Goal: Task Accomplishment & Management: Manage account settings

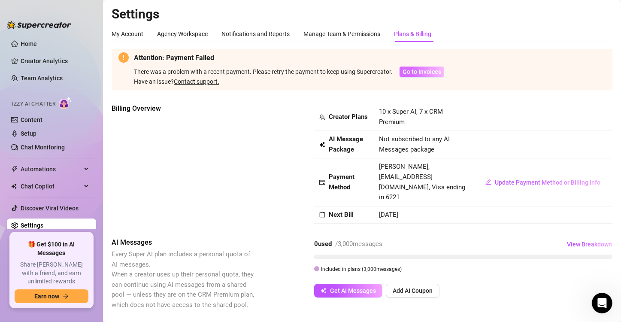
click at [434, 73] on span "Go to Invoices" at bounding box center [421, 71] width 39 height 7
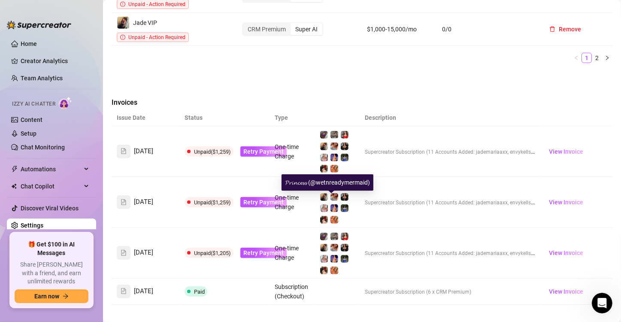
scroll to position [647, 0]
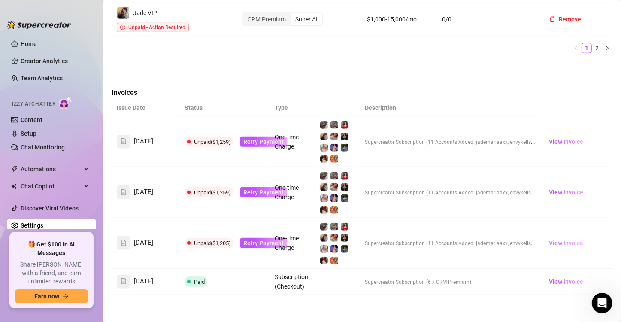
click at [559, 238] on span "View Invoice" at bounding box center [566, 242] width 34 height 9
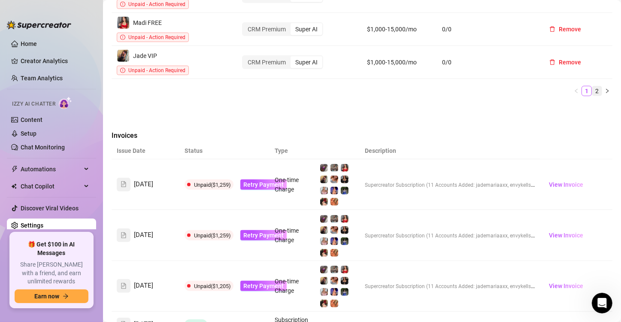
click at [592, 86] on link "2" at bounding box center [596, 90] width 9 height 9
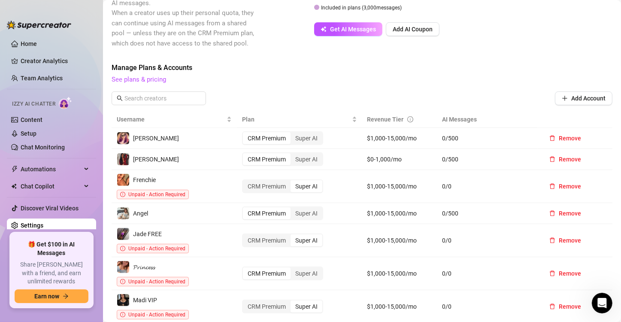
scroll to position [304, 0]
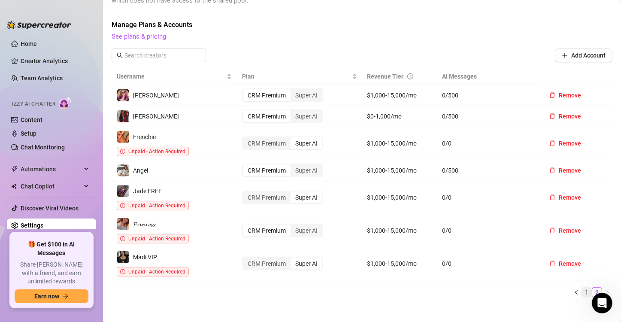
click at [583, 287] on link "1" at bounding box center [586, 291] width 9 height 9
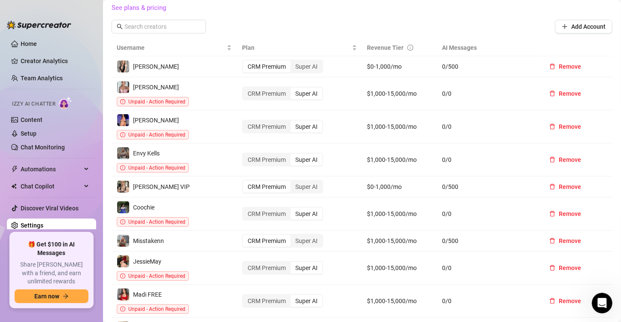
scroll to position [347, 0]
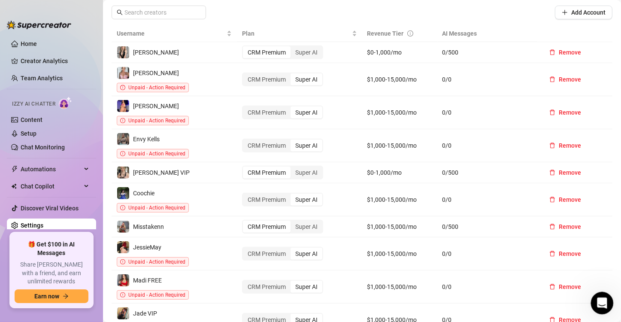
click at [595, 298] on div "Open Intercom Messenger" at bounding box center [600, 301] width 28 height 28
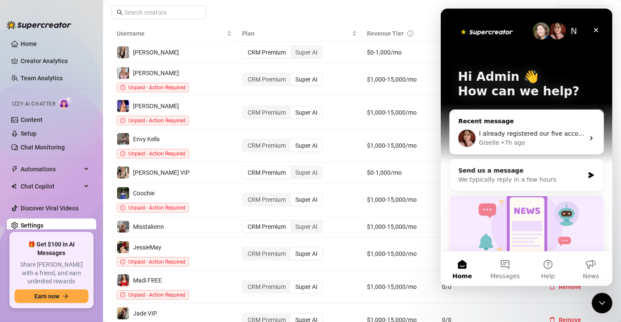
click at [524, 139] on div "Giselle • 7h ago" at bounding box center [531, 142] width 106 height 9
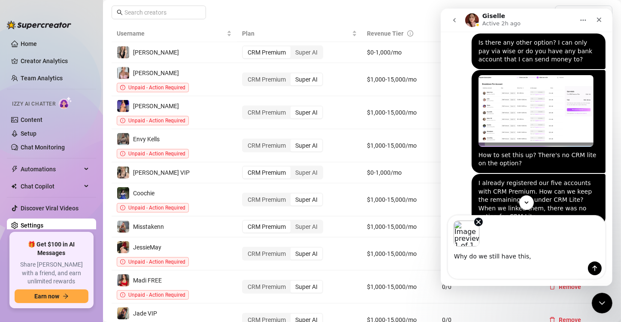
scroll to position [511, 0]
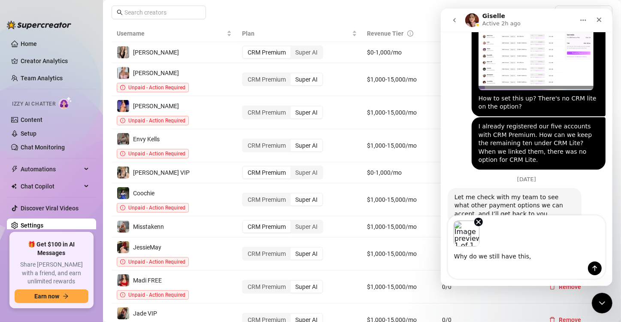
click at [531, 257] on textarea "Why do we still have this," at bounding box center [525, 254] width 157 height 15
type textarea "Why do we still have this, it's so confusing!"
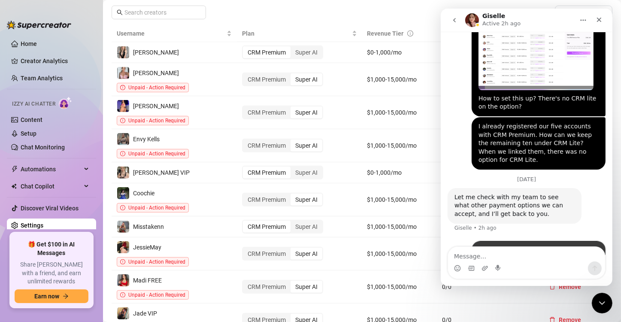
scroll to position [577, 0]
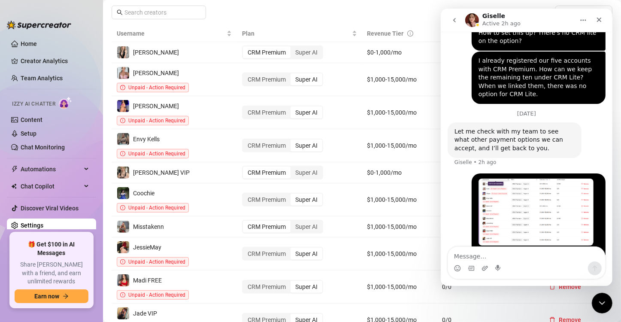
click at [498, 251] on textarea "Message…" at bounding box center [525, 254] width 157 height 15
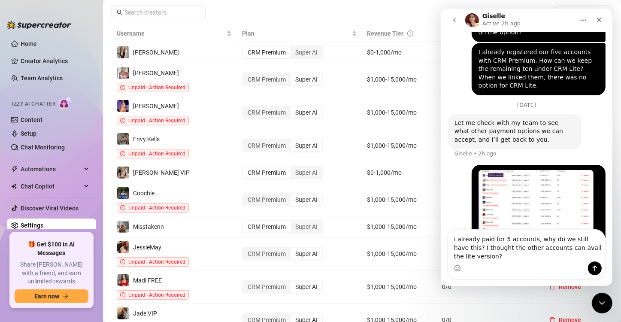
type textarea "i already paid for 5 accounts, why do we still have this? I thought the other a…"
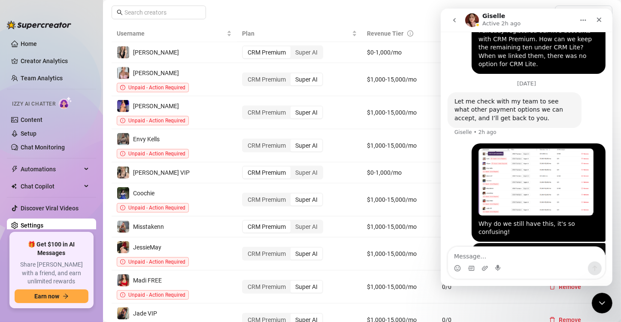
scroll to position [613, 0]
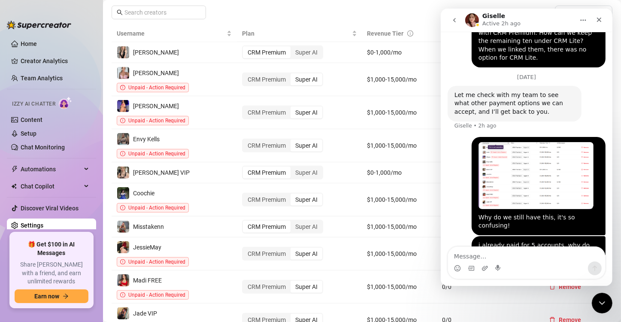
click at [608, 298] on div "Close Intercom Messenger" at bounding box center [600, 301] width 21 height 21
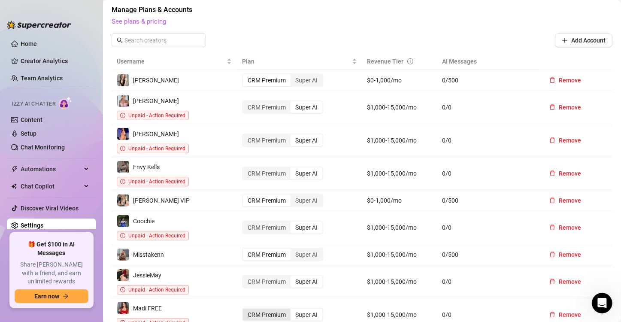
scroll to position [304, 0]
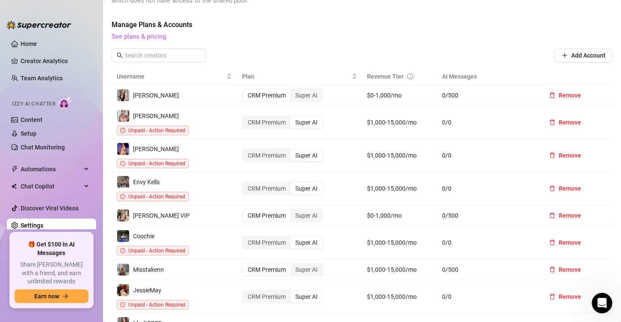
click at [336, 36] on div "Manage Plans & Accounts See plans & pricing Add Account" at bounding box center [362, 44] width 501 height 49
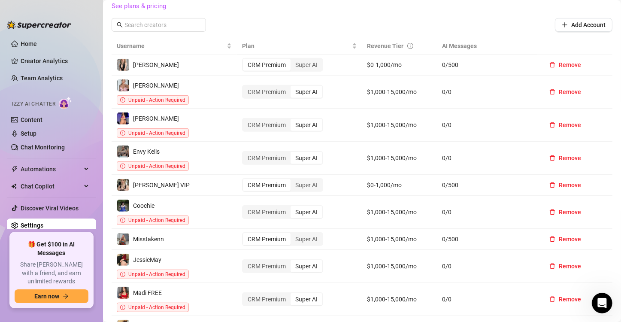
scroll to position [390, 0]
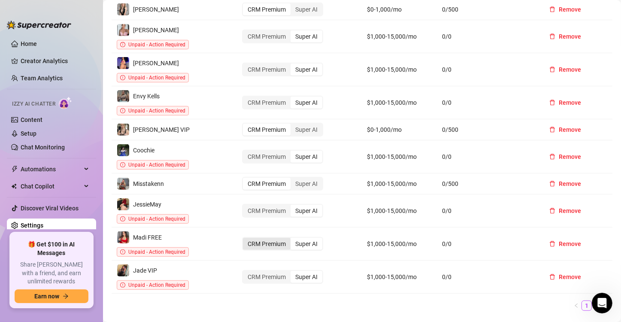
click at [264, 238] on div "CRM Premium" at bounding box center [267, 244] width 48 height 12
click at [245, 239] on input "CRM Premium" at bounding box center [245, 239] width 0 height 0
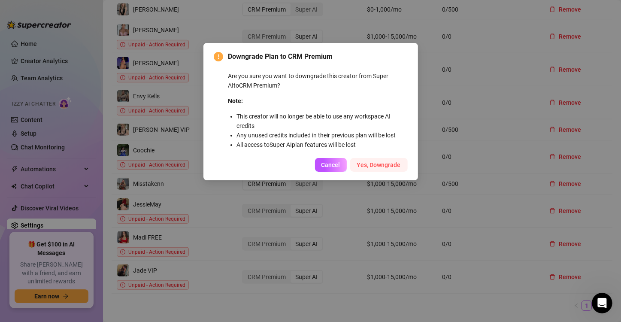
click at [365, 168] on button "Yes, Downgrade" at bounding box center [378, 165] width 57 height 14
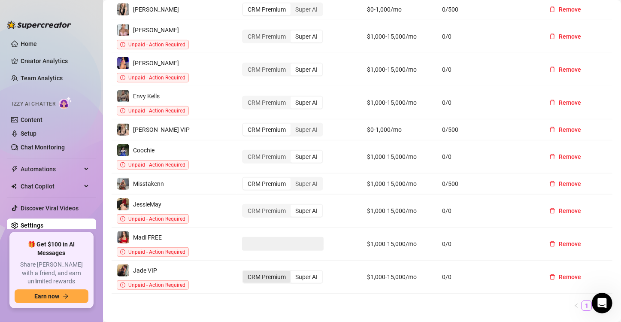
click at [258, 271] on div "CRM Premium" at bounding box center [267, 277] width 48 height 12
click at [245, 272] on input "CRM Premium" at bounding box center [245, 272] width 0 height 0
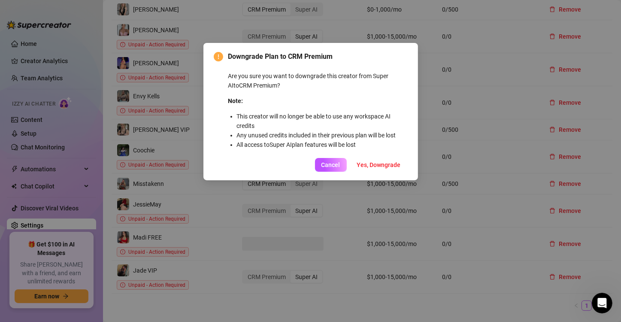
click at [370, 166] on span "Yes, Downgrade" at bounding box center [379, 164] width 44 height 7
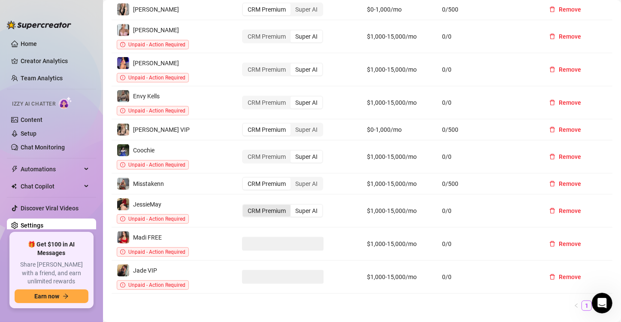
click at [253, 205] on div "CRM Premium" at bounding box center [267, 211] width 48 height 12
click at [245, 206] on input "CRM Premium" at bounding box center [245, 206] width 0 height 0
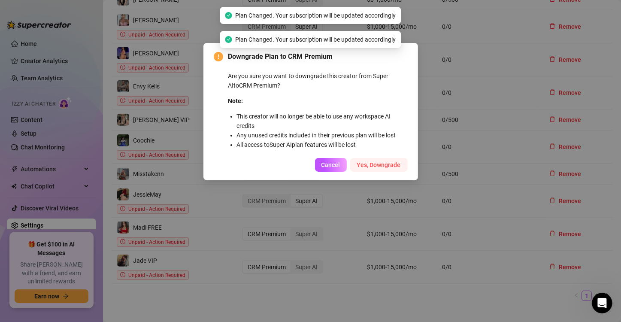
click at [377, 166] on span "Yes, Downgrade" at bounding box center [379, 164] width 44 height 7
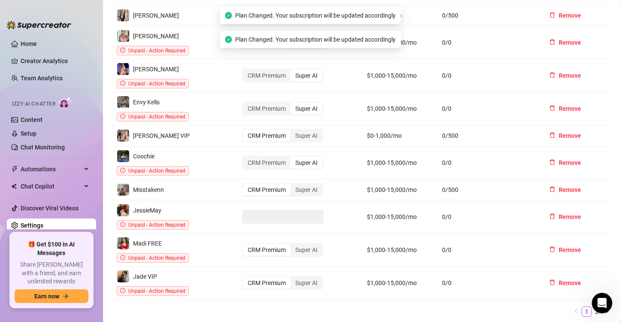
scroll to position [347, 0]
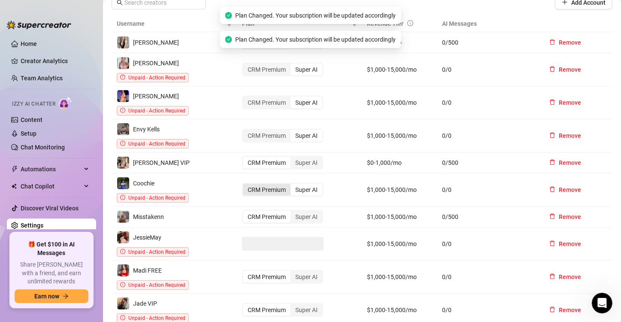
click at [265, 184] on div "CRM Premium" at bounding box center [267, 190] width 48 height 12
click at [245, 185] on input "CRM Premium" at bounding box center [245, 185] width 0 height 0
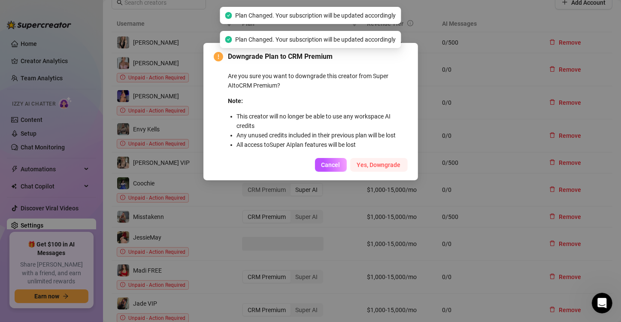
click at [393, 166] on span "Yes, Downgrade" at bounding box center [379, 164] width 44 height 7
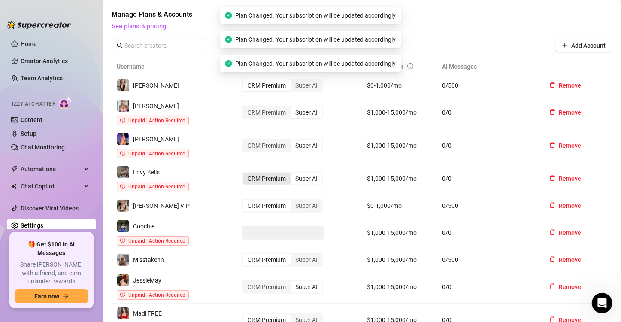
scroll to position [281, 0]
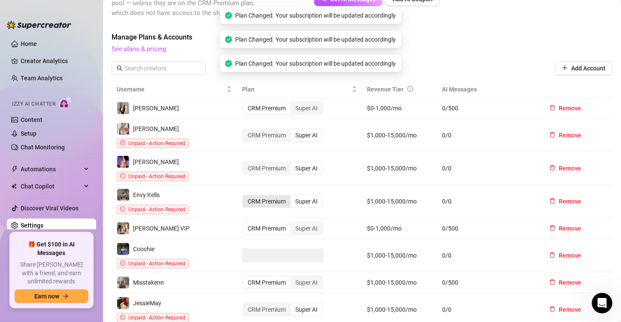
click at [271, 196] on div "CRM Premium" at bounding box center [267, 201] width 48 height 12
click at [245, 196] on input "CRM Premium" at bounding box center [245, 196] width 0 height 0
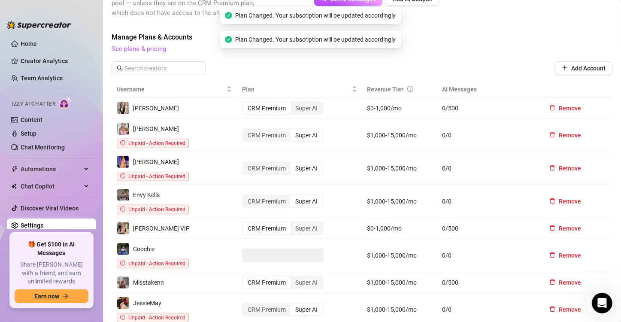
scroll to position [261, 0]
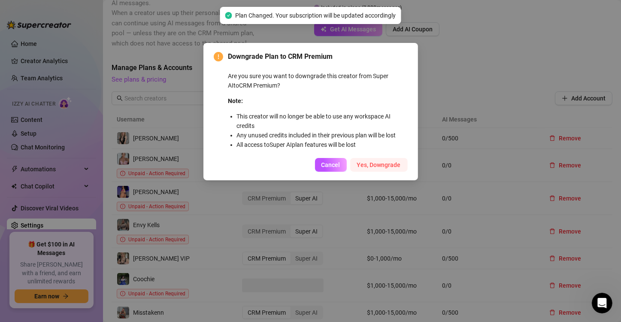
click at [394, 165] on span "Yes, Downgrade" at bounding box center [379, 164] width 44 height 7
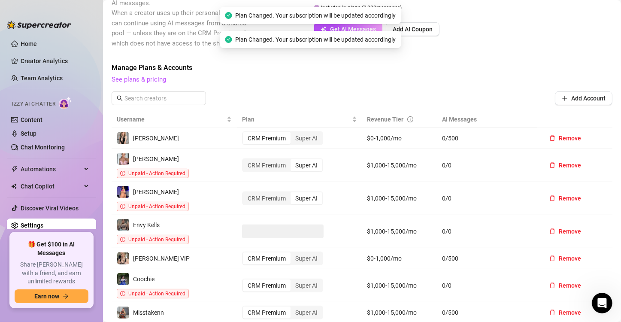
scroll to position [218, 0]
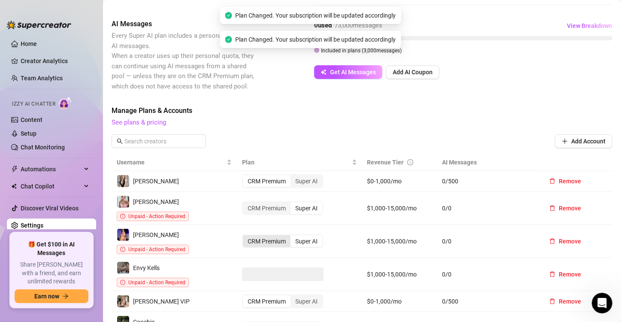
click at [265, 235] on div "CRM Premium" at bounding box center [267, 241] width 48 height 12
click at [245, 236] on input "CRM Premium" at bounding box center [245, 236] width 0 height 0
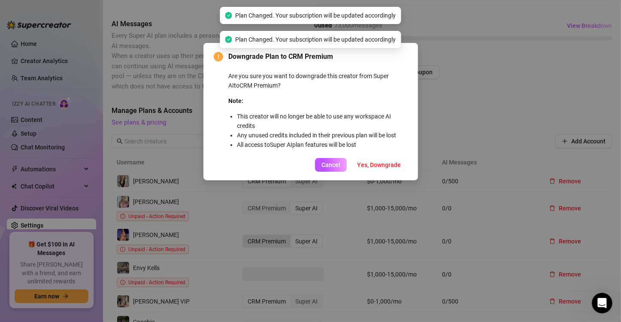
click at [383, 168] on span "Yes, Downgrade" at bounding box center [379, 164] width 44 height 7
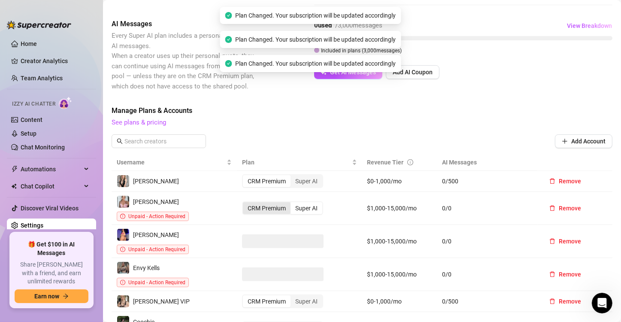
click at [257, 202] on div "CRM Premium" at bounding box center [267, 208] width 48 height 12
click at [245, 203] on input "CRM Premium" at bounding box center [245, 203] width 0 height 0
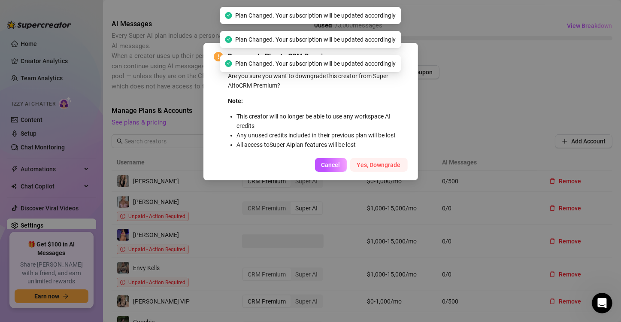
click at [377, 163] on span "Yes, Downgrade" at bounding box center [379, 164] width 44 height 7
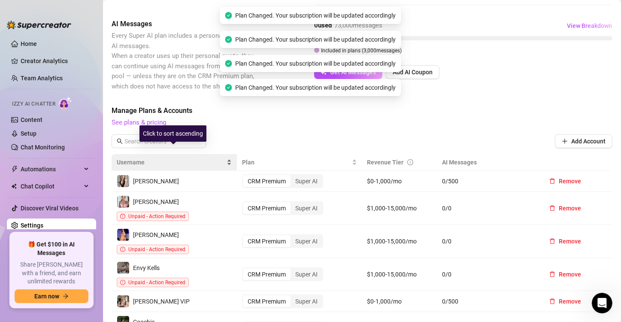
click at [226, 157] on div "Username" at bounding box center [174, 161] width 115 height 9
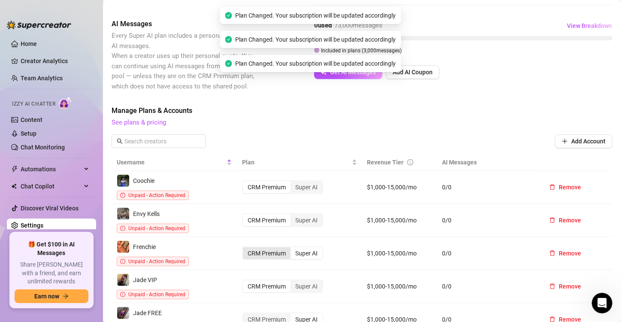
click at [250, 247] on div "CRM Premium" at bounding box center [267, 253] width 48 height 12
click at [245, 248] on input "CRM Premium" at bounding box center [245, 248] width 0 height 0
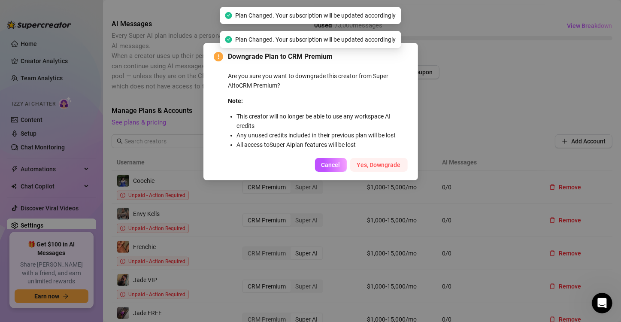
click at [379, 166] on span "Yes, Downgrade" at bounding box center [379, 164] width 44 height 7
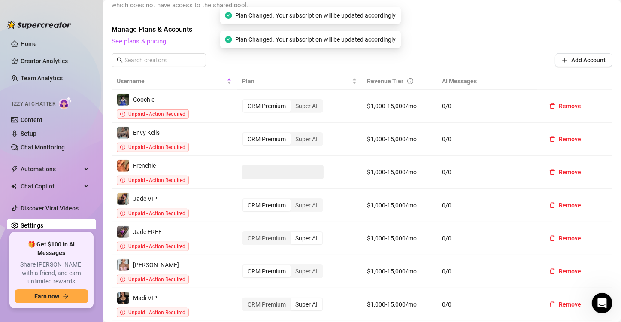
scroll to position [304, 0]
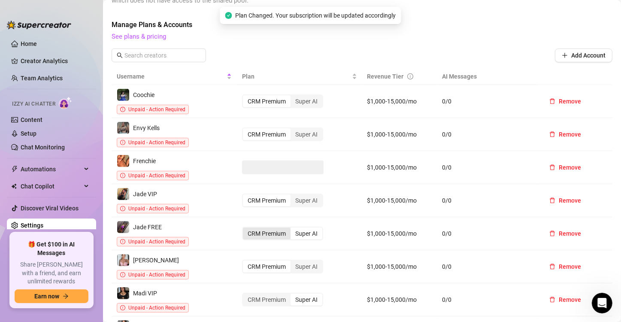
click at [254, 227] on div "CRM Premium" at bounding box center [267, 233] width 48 height 12
click at [245, 229] on input "CRM Premium" at bounding box center [245, 229] width 0 height 0
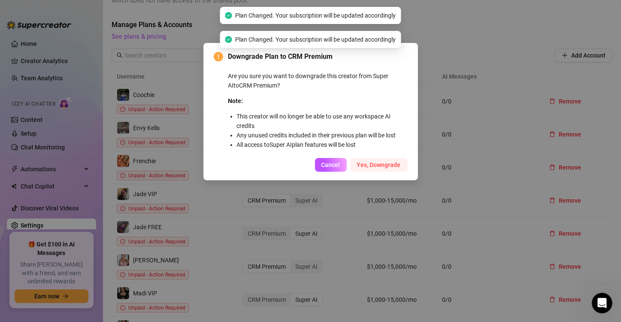
click at [394, 161] on button "Yes, Downgrade" at bounding box center [378, 165] width 57 height 14
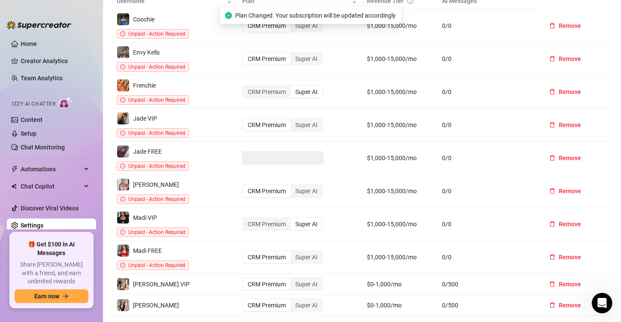
scroll to position [390, 0]
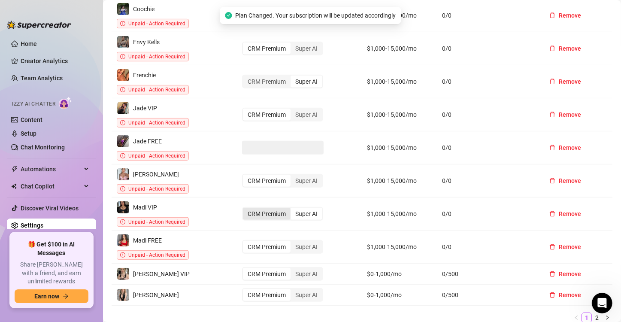
click at [271, 208] on div "CRM Premium" at bounding box center [267, 214] width 48 height 12
click at [245, 209] on input "CRM Premium" at bounding box center [245, 209] width 0 height 0
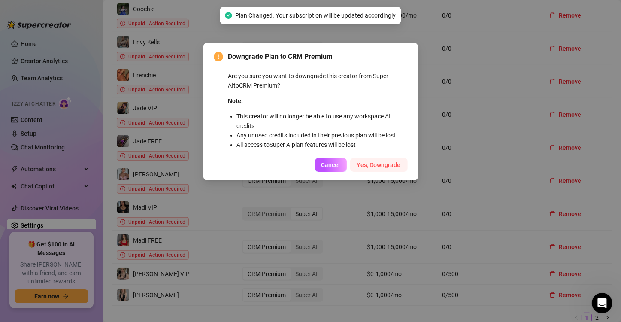
click at [377, 161] on span "Yes, Downgrade" at bounding box center [379, 164] width 44 height 7
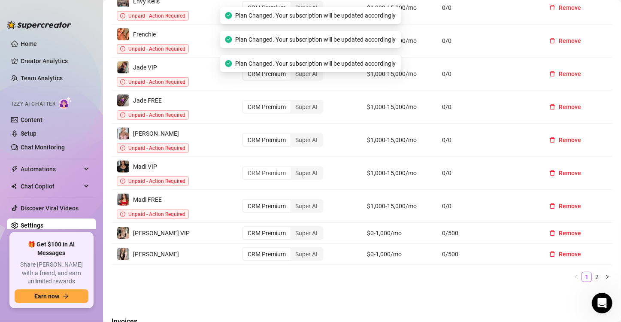
scroll to position [476, 0]
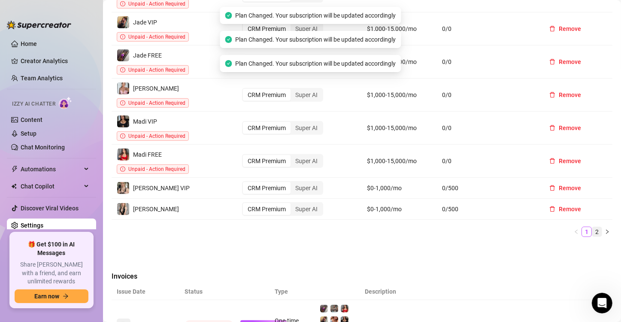
click at [592, 227] on link "2" at bounding box center [596, 231] width 9 height 9
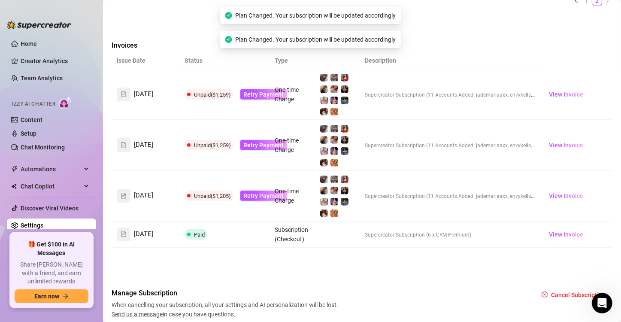
scroll to position [592, 0]
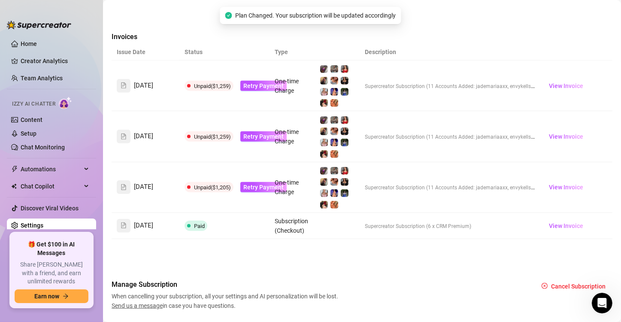
click at [291, 213] on td "Subscription (Checkout)" at bounding box center [291, 226] width 45 height 26
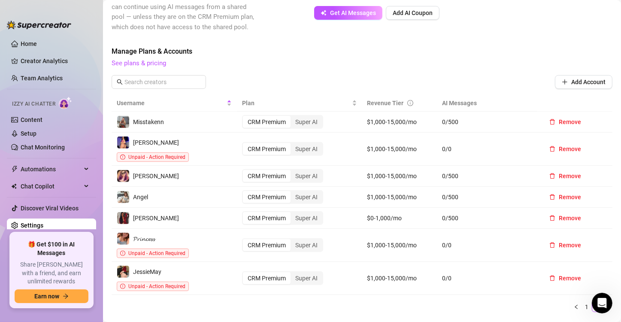
scroll to position [292, 0]
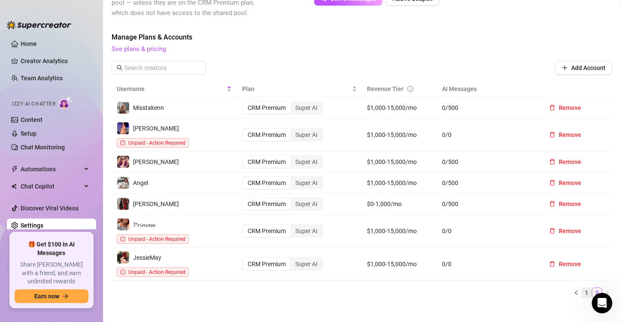
click at [582, 288] on link "1" at bounding box center [586, 292] width 9 height 9
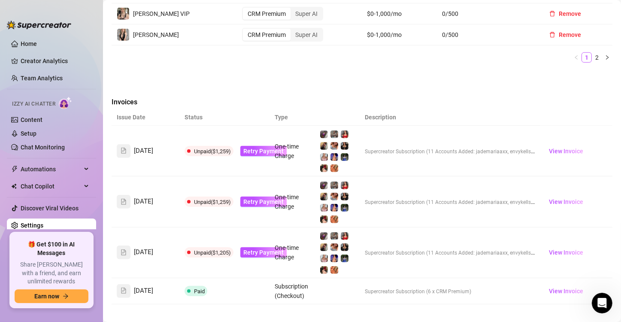
scroll to position [635, 0]
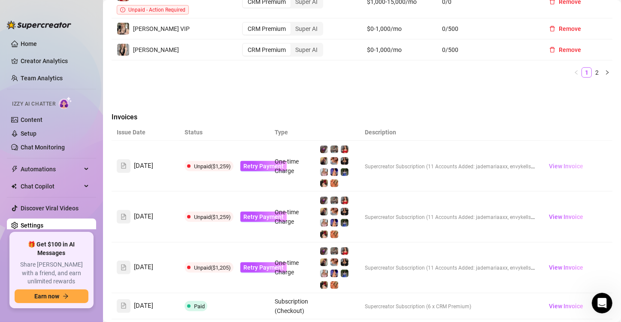
click at [551, 161] on span "View Invoice" at bounding box center [566, 165] width 34 height 9
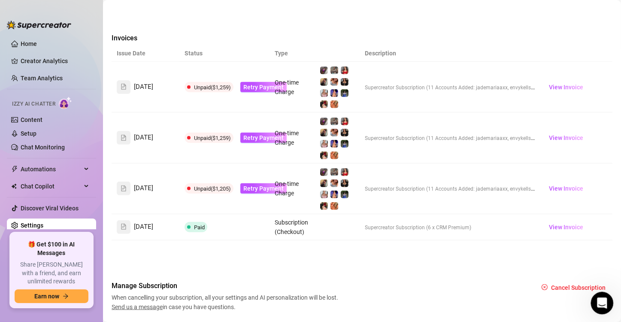
click at [602, 306] on icon "Open Intercom Messenger" at bounding box center [601, 302] width 14 height 14
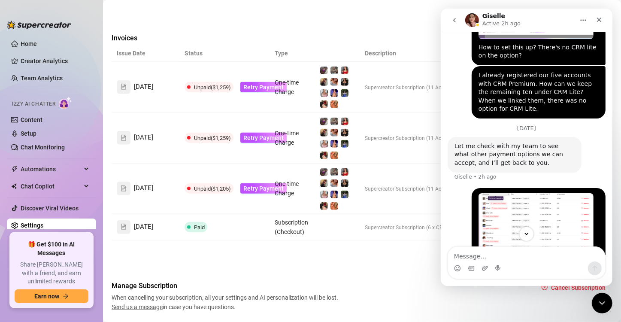
scroll to position [613, 0]
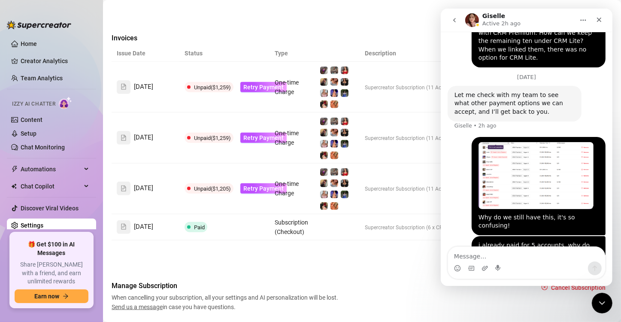
click at [458, 256] on textarea "Message…" at bounding box center [525, 254] width 157 height 15
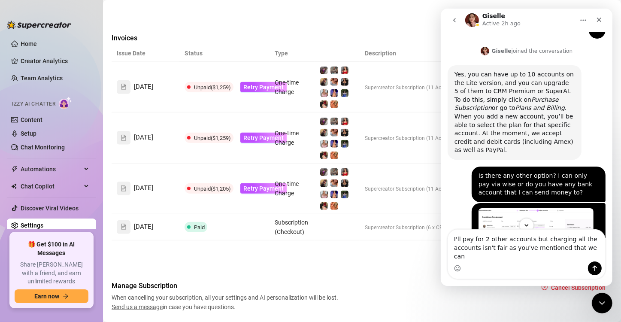
scroll to position [279, 0]
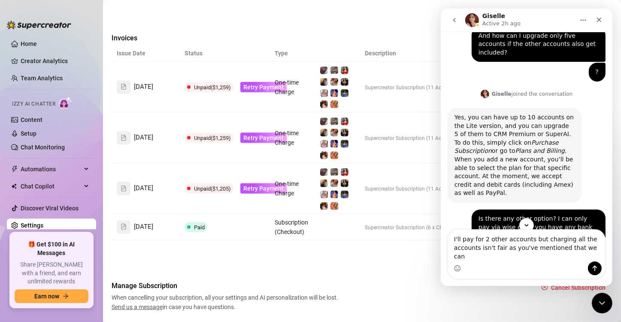
click at [594, 258] on textarea "I'll pay for 2 other accounts but charging all the accounts isn't fair as you'v…" at bounding box center [525, 245] width 157 height 32
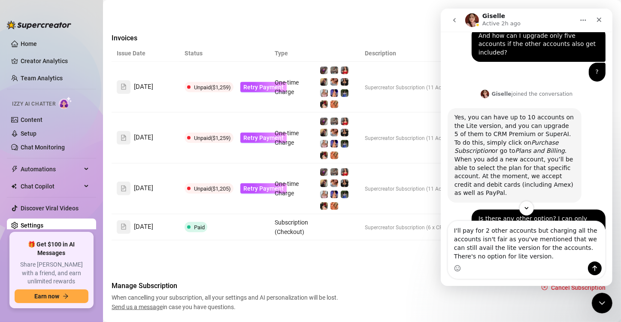
type textarea "I'll pay for 2 other accounts but charging all the accounts isn't fair as you'v…"
drag, startPoint x: 539, startPoint y: 265, endPoint x: 579, endPoint y: 270, distance: 39.9
click at [539, 265] on div "Intercom messenger" at bounding box center [525, 268] width 157 height 14
click at [594, 268] on icon "Send a message…" at bounding box center [594, 268] width 5 height 6
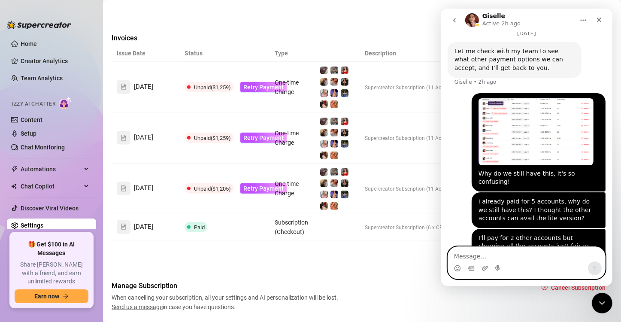
scroll to position [658, 0]
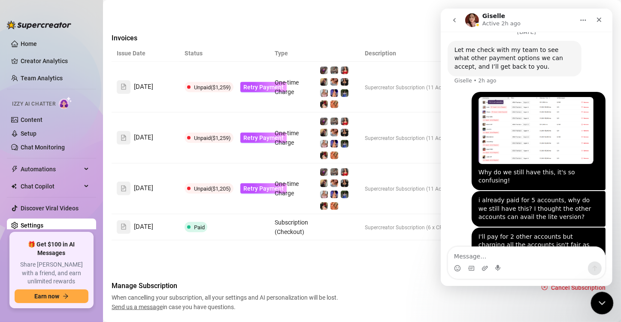
click at [594, 301] on div "Close Intercom Messenger" at bounding box center [600, 301] width 21 height 21
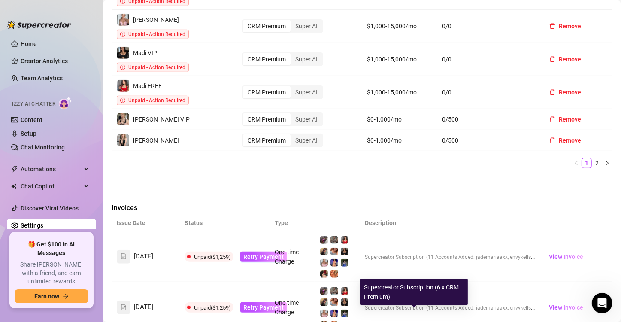
scroll to position [542, 0]
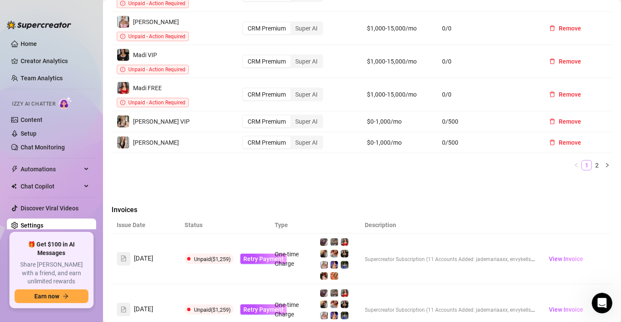
click at [582, 160] on link "1" at bounding box center [586, 164] width 9 height 9
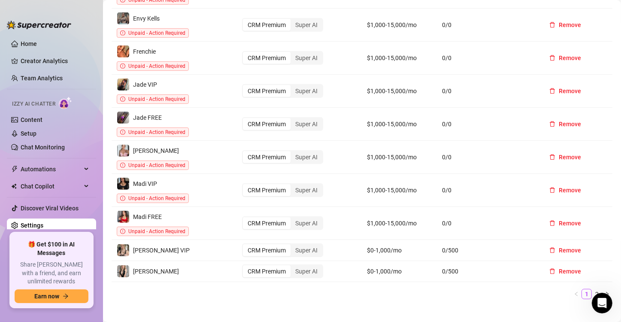
scroll to position [328, 0]
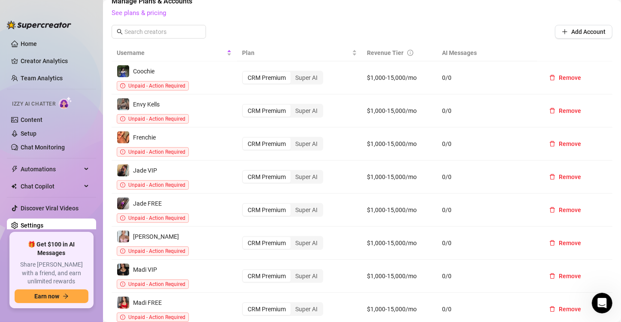
click at [31, 222] on link "Settings" at bounding box center [32, 225] width 23 height 7
click at [43, 223] on link "Settings" at bounding box center [32, 225] width 23 height 7
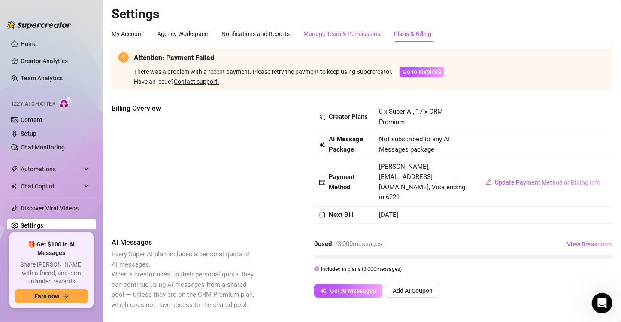
click at [329, 33] on div "Manage Team & Permissions" at bounding box center [341, 33] width 77 height 9
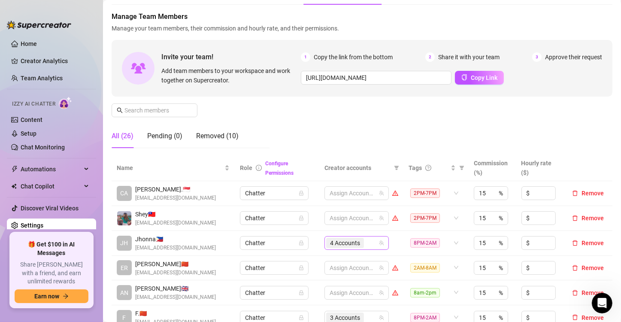
scroll to position [86, 0]
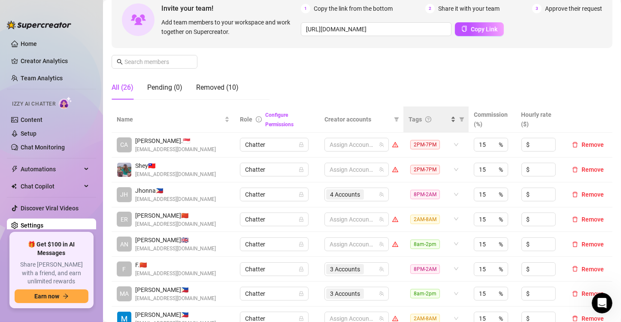
click at [447, 122] on div "Tags" at bounding box center [431, 119] width 47 height 9
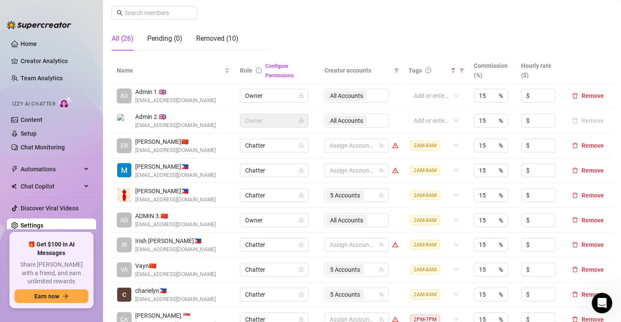
scroll to position [172, 0]
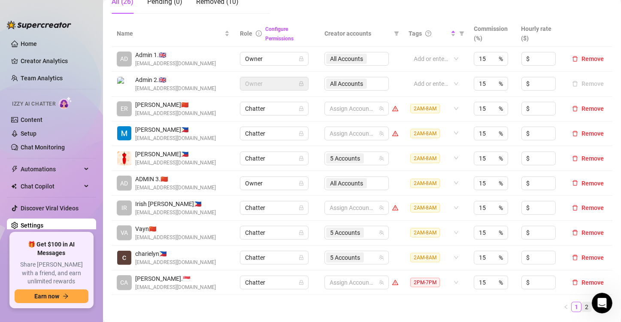
click at [582, 304] on link "2" at bounding box center [586, 306] width 9 height 9
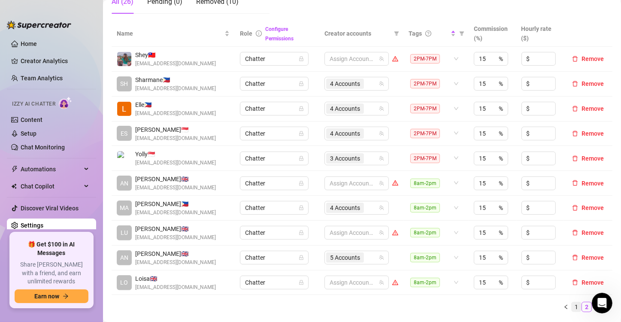
click at [571, 305] on link "1" at bounding box center [575, 306] width 9 height 9
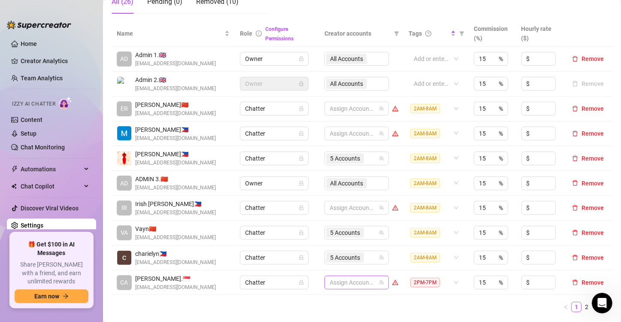
click at [355, 283] on div at bounding box center [352, 282] width 52 height 12
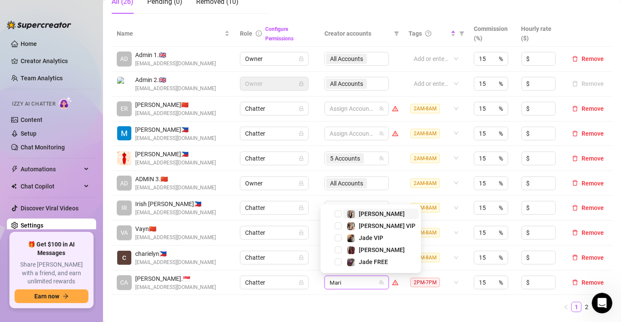
type input "[PERSON_NAME]"
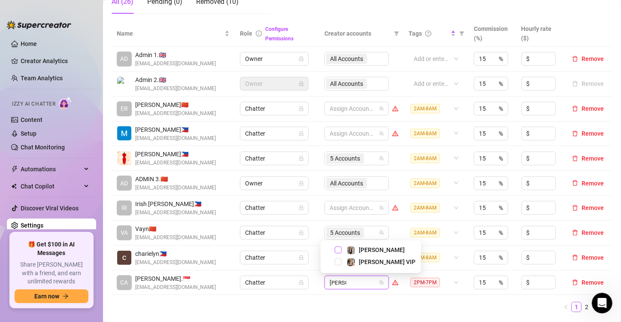
click at [338, 247] on span "Select tree node" at bounding box center [338, 249] width 7 height 7
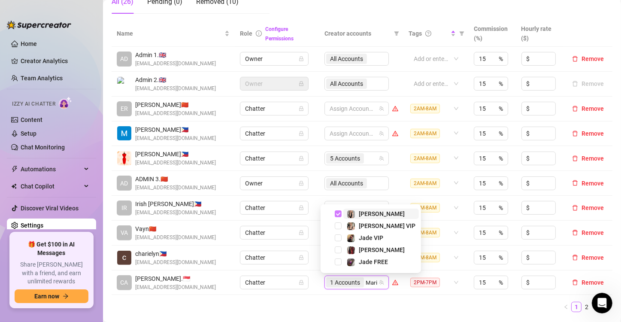
type input "[PERSON_NAME]"
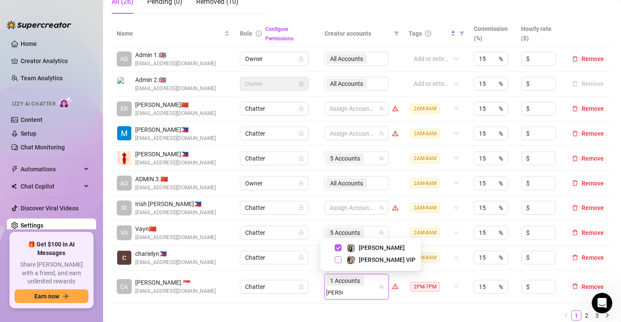
click at [338, 261] on span "Select tree node" at bounding box center [338, 259] width 7 height 7
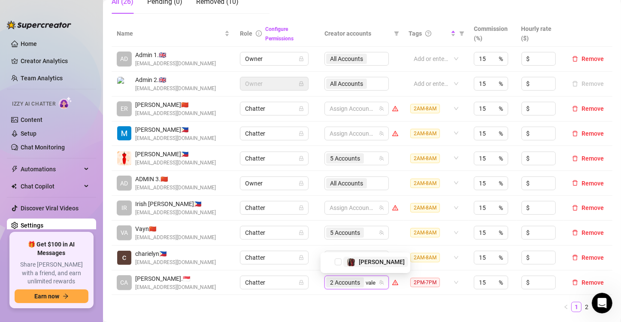
type input "valen"
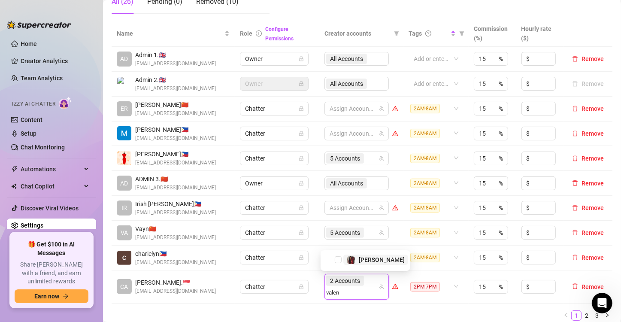
click at [338, 261] on span "Select tree node" at bounding box center [338, 259] width 7 height 7
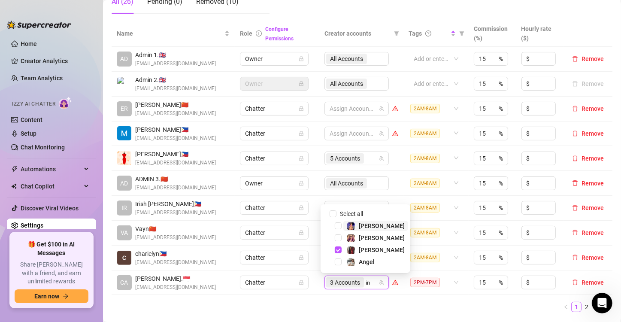
type input "ink"
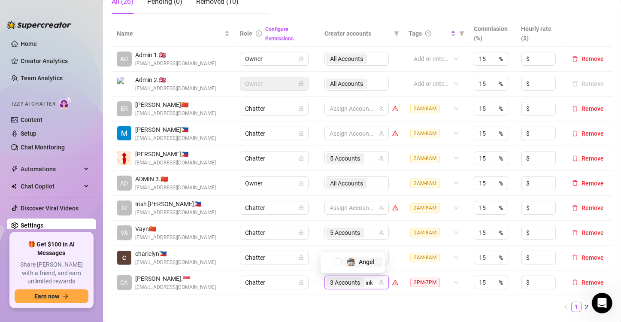
click at [338, 261] on span "Select tree node" at bounding box center [338, 261] width 7 height 7
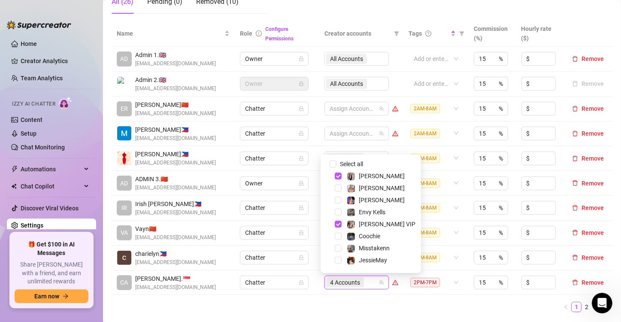
click at [524, 305] on ul "1 2 3" at bounding box center [362, 307] width 501 height 10
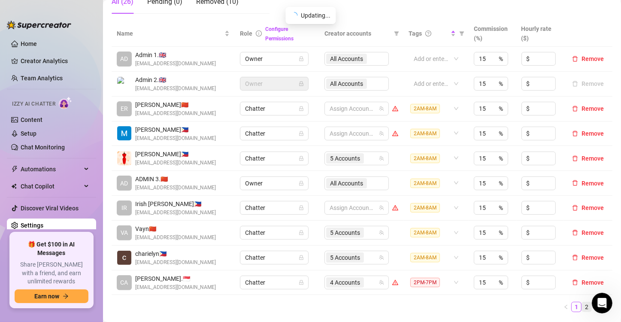
click at [582, 308] on link "2" at bounding box center [586, 306] width 9 height 9
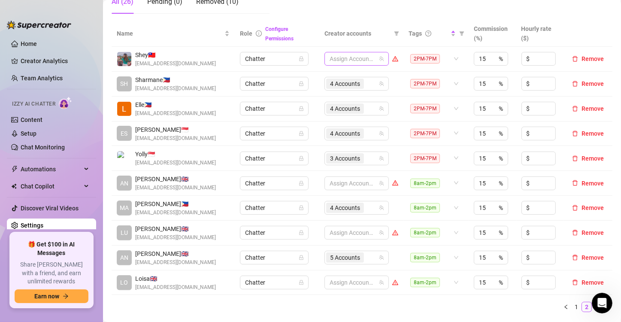
click at [345, 56] on div at bounding box center [352, 59] width 52 height 12
type input "jes"
click at [341, 72] on div "JessieMay" at bounding box center [357, 77] width 69 height 10
click at [339, 77] on span "Select tree node" at bounding box center [338, 76] width 7 height 7
type input "jade"
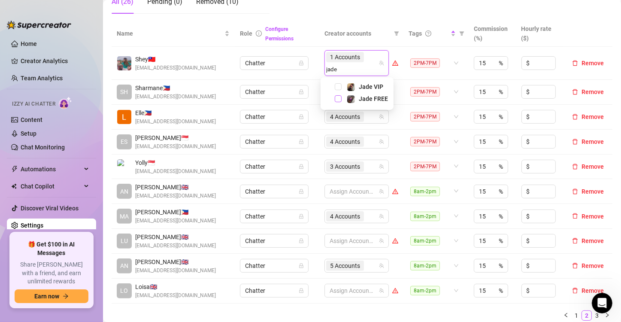
click at [338, 98] on span "Select tree node" at bounding box center [338, 98] width 7 height 7
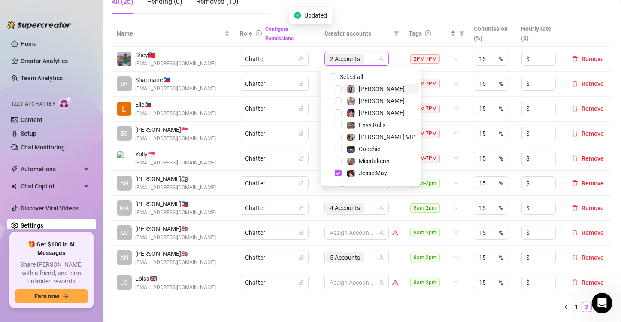
click at [365, 59] on div "2 Accounts" at bounding box center [352, 59] width 52 height 12
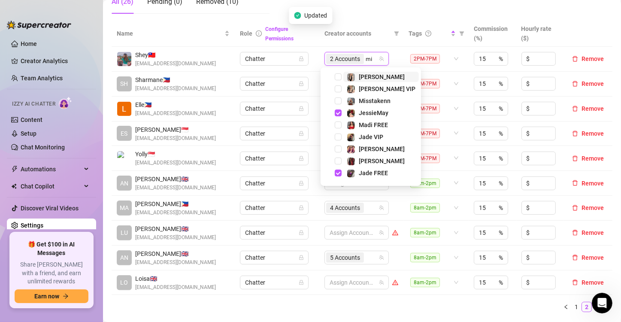
type input "mis"
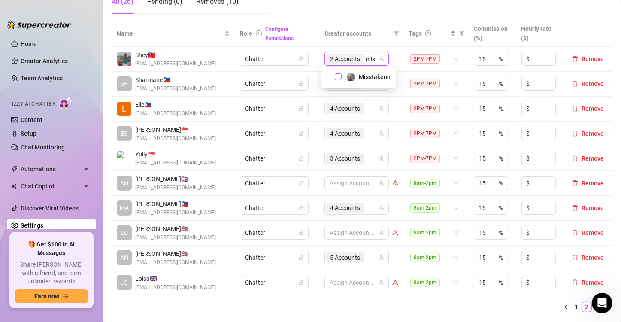
click at [340, 75] on span "Select tree node" at bounding box center [338, 76] width 7 height 7
type input "[PERSON_NAME]"
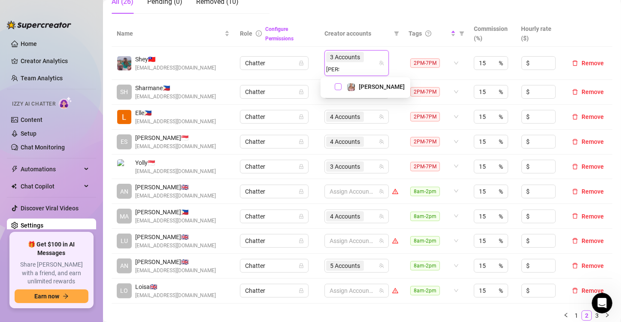
click at [337, 88] on span "Select tree node" at bounding box center [338, 86] width 7 height 7
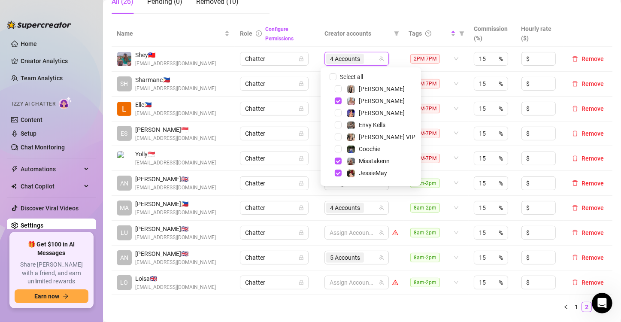
click at [311, 74] on td "Chatter" at bounding box center [277, 84] width 84 height 25
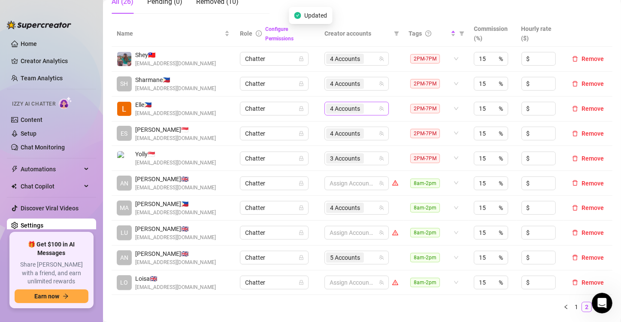
click at [364, 107] on div "4 Accounts" at bounding box center [352, 109] width 52 height 12
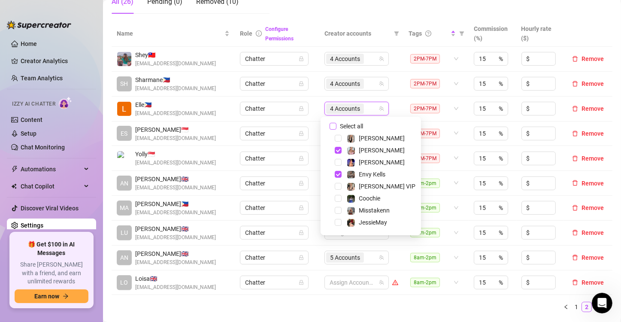
click at [332, 127] on input "Select all" at bounding box center [332, 126] width 7 height 7
checkbox input "false"
click at [350, 106] on div at bounding box center [352, 109] width 52 height 12
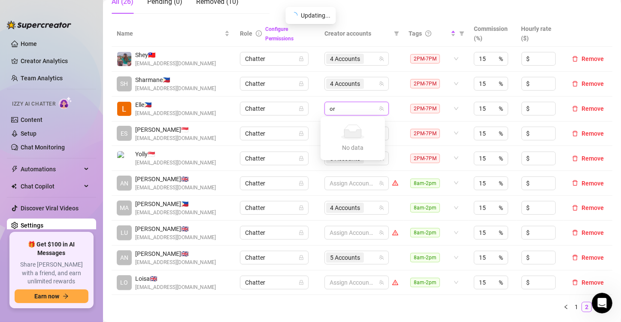
type input "o"
type input "p"
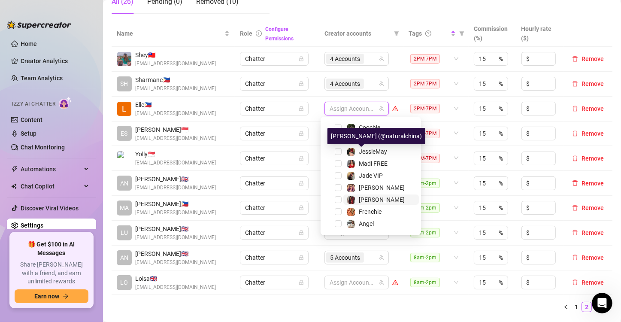
scroll to position [106, 0]
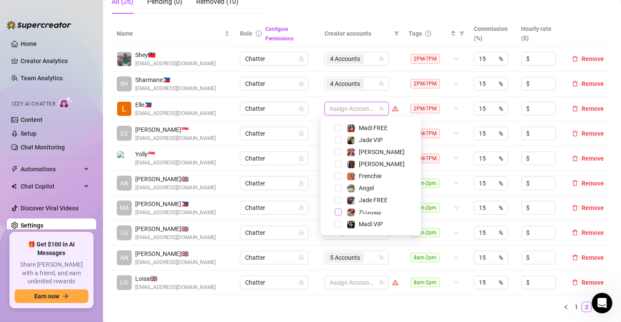
click at [339, 211] on span "Select tree node" at bounding box center [338, 211] width 7 height 7
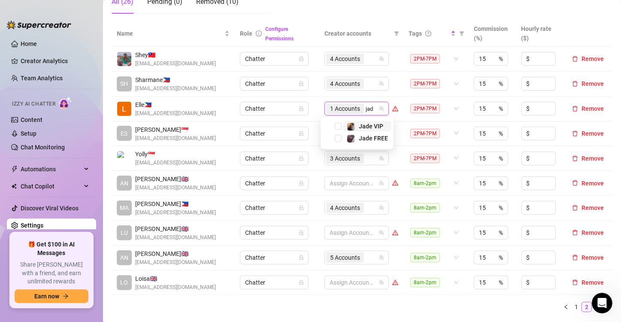
scroll to position [0, 0]
type input "jade"
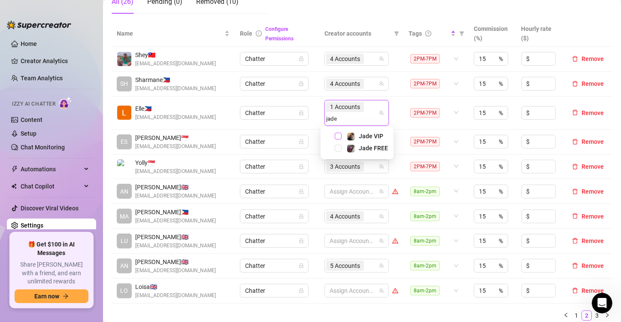
click at [338, 136] on span "Select tree node" at bounding box center [338, 136] width 7 height 7
type input "[PERSON_NAME]"
click at [338, 134] on span "Select tree node" at bounding box center [338, 136] width 7 height 7
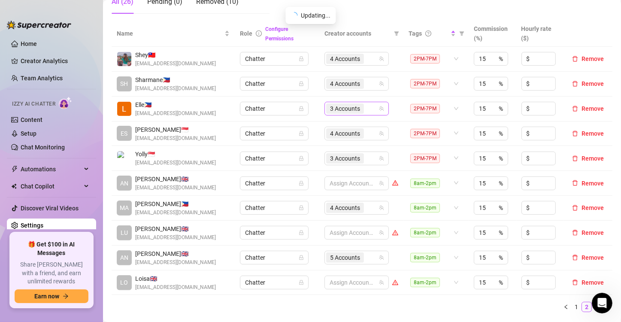
click at [364, 109] on div "3 Accounts" at bounding box center [352, 109] width 52 height 12
type input "phoe"
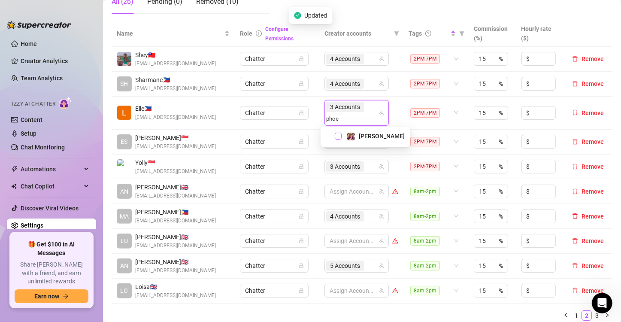
click at [336, 136] on span "Select tree node" at bounding box center [338, 136] width 7 height 7
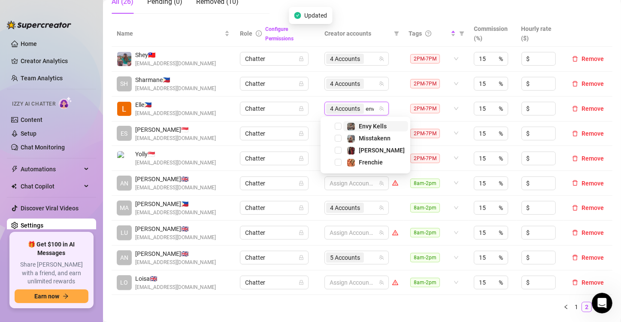
type input "envy"
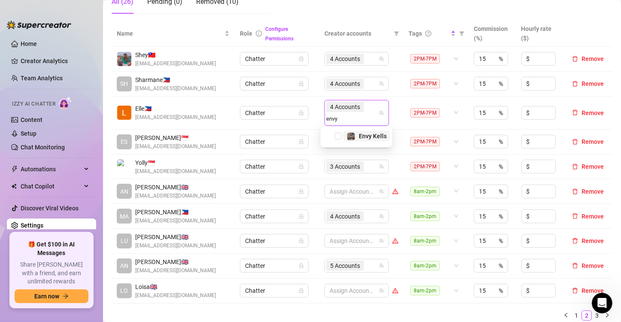
click at [336, 136] on span "Select tree node" at bounding box center [338, 136] width 7 height 7
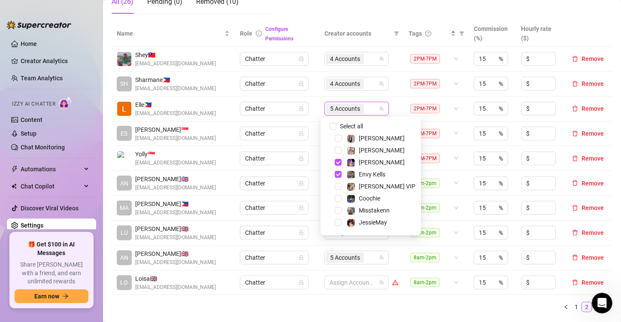
click at [314, 117] on td "Chatter" at bounding box center [277, 109] width 84 height 25
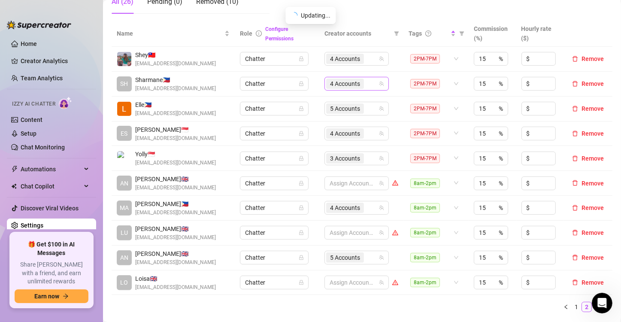
click at [341, 85] on span "4 Accounts" at bounding box center [345, 83] width 30 height 9
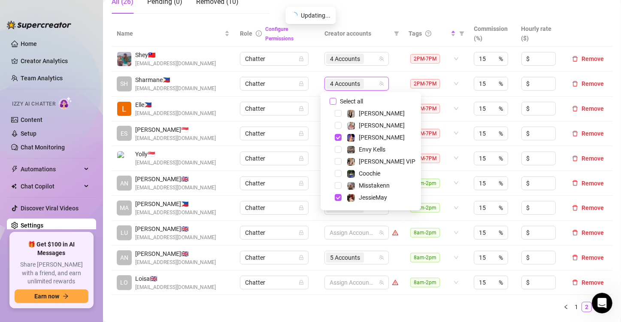
click at [332, 100] on input "Select all" at bounding box center [332, 101] width 7 height 7
checkbox input "false"
click at [310, 97] on td "Chatter" at bounding box center [277, 109] width 84 height 25
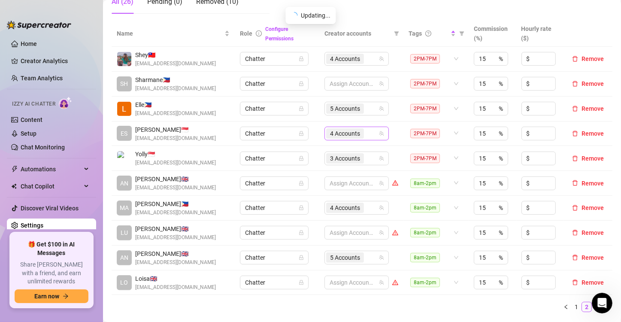
click at [336, 138] on div "4 Accounts" at bounding box center [345, 133] width 39 height 12
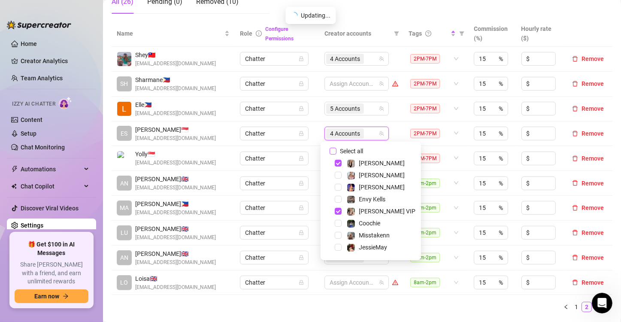
click at [331, 149] on input "Select all" at bounding box center [332, 151] width 7 height 7
checkbox input "false"
click at [314, 142] on td "Chatter" at bounding box center [277, 133] width 84 height 25
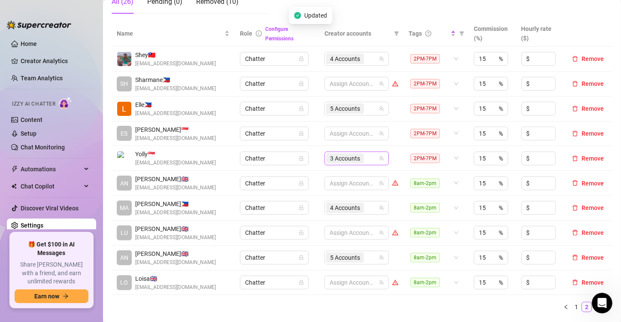
click at [332, 159] on span "3 Accounts" at bounding box center [345, 158] width 30 height 9
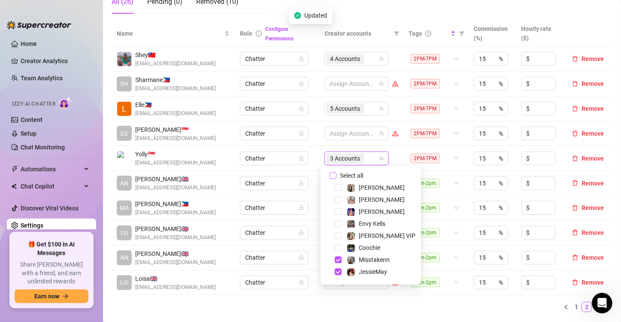
click at [333, 173] on input "Select all" at bounding box center [332, 175] width 7 height 7
checkbox input "false"
click at [314, 140] on td "Chatter" at bounding box center [277, 133] width 84 height 25
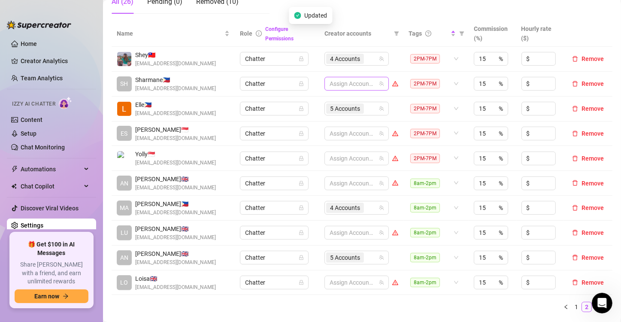
click at [343, 86] on div at bounding box center [352, 84] width 52 height 12
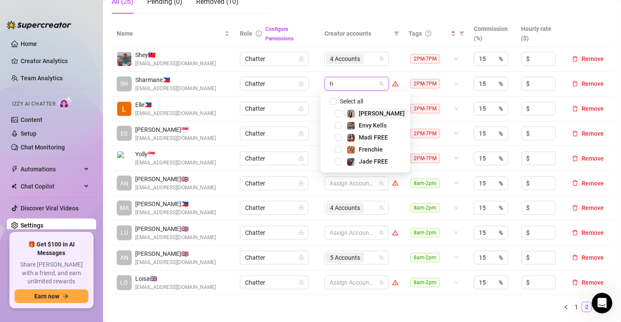
type input "fren"
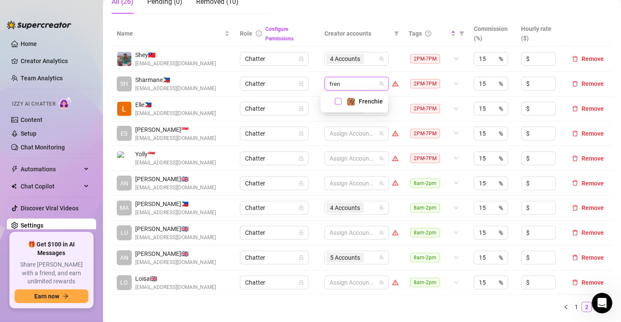
click at [338, 101] on span "Select tree node" at bounding box center [338, 101] width 7 height 7
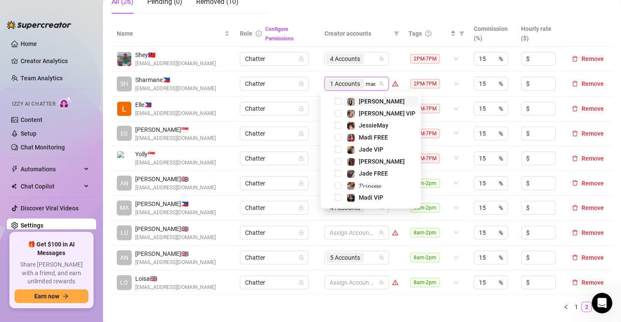
type input "madi"
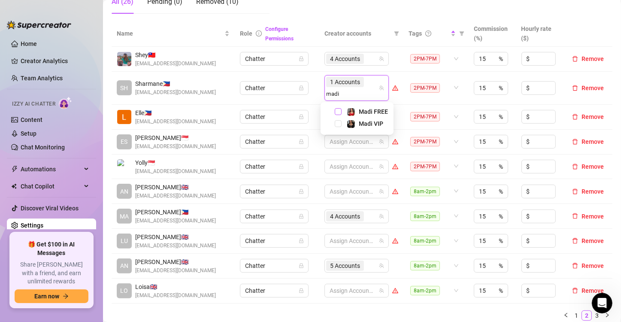
click at [338, 110] on span "Select tree node" at bounding box center [338, 111] width 7 height 7
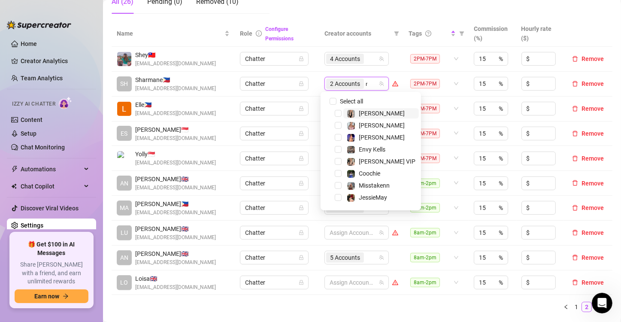
type input "madi"
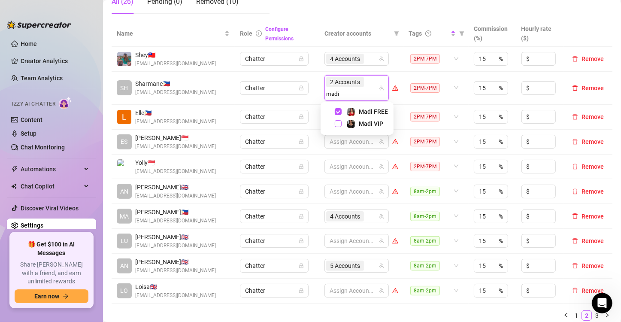
click at [336, 122] on span "Select tree node" at bounding box center [338, 123] width 7 height 7
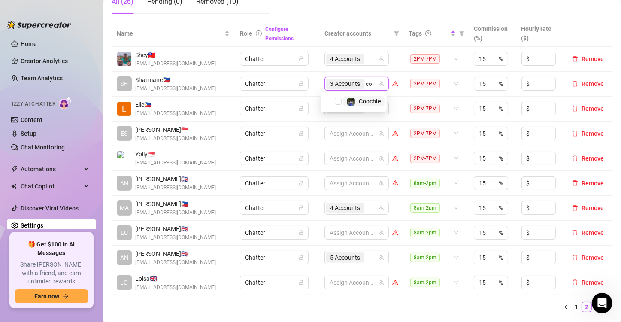
type input "coo"
click at [338, 101] on span "Select tree node" at bounding box center [338, 101] width 7 height 7
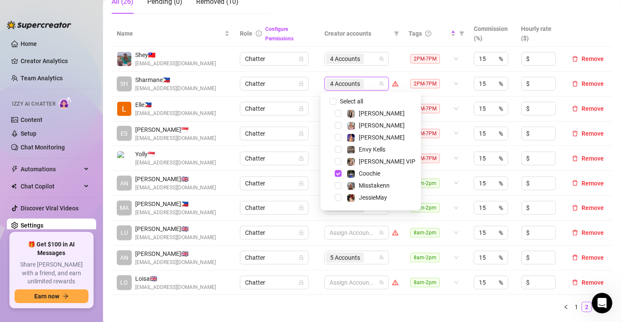
click at [312, 108] on td "Chatter" at bounding box center [277, 109] width 84 height 25
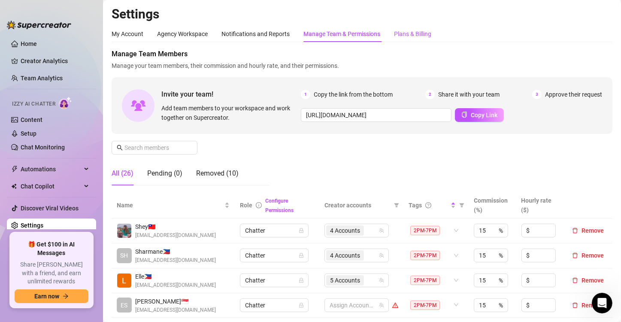
click at [401, 35] on div "Plans & Billing" at bounding box center [412, 33] width 37 height 9
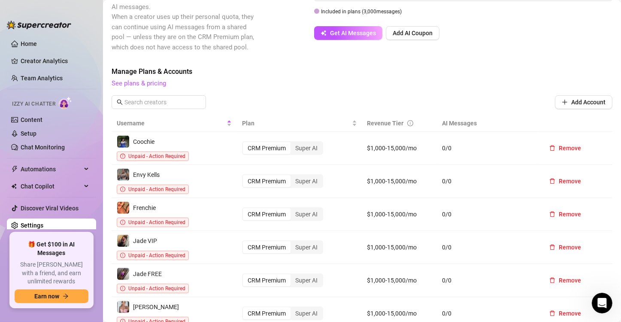
scroll to position [343, 0]
